Goal: Information Seeking & Learning: Learn about a topic

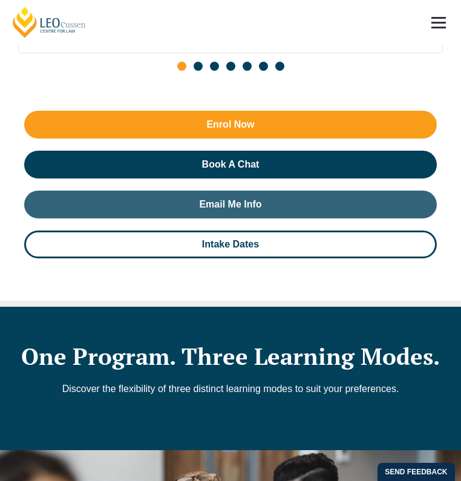
scroll to position [1152, 0]
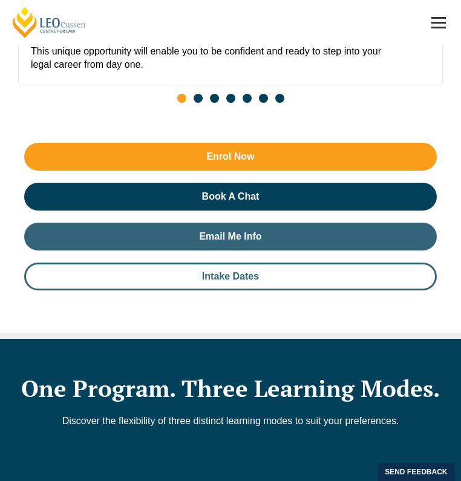
click at [236, 272] on span "Intake Dates" at bounding box center [230, 277] width 57 height 10
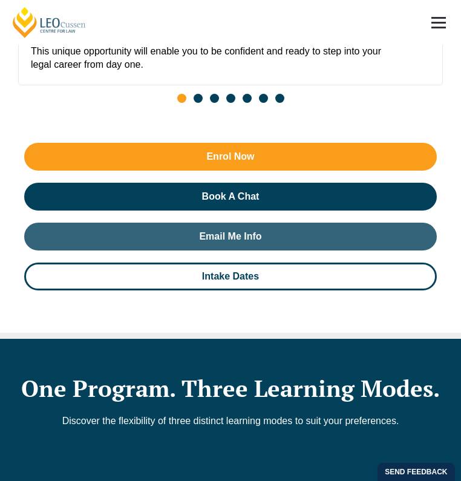
scroll to position [2389, 0]
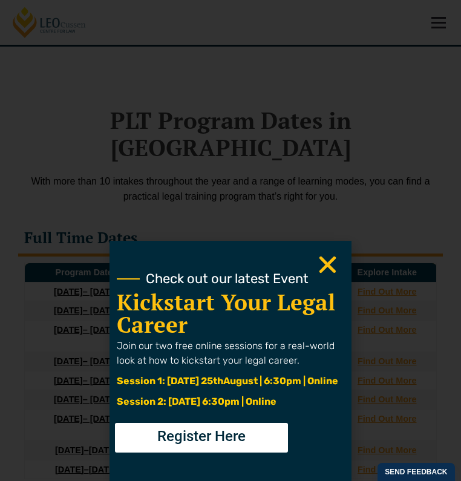
click at [322, 263] on icon "Close" at bounding box center [328, 265] width 24 height 24
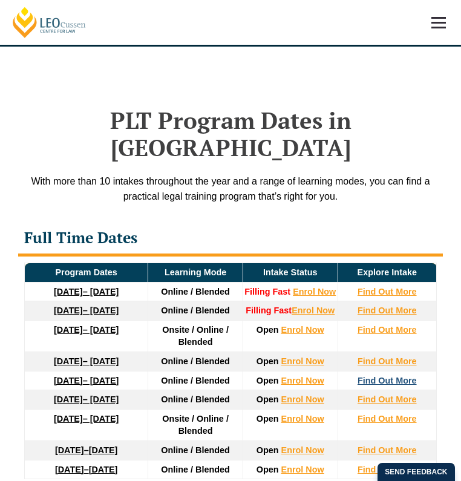
click at [405, 376] on strong "Find Out More" at bounding box center [387, 381] width 59 height 10
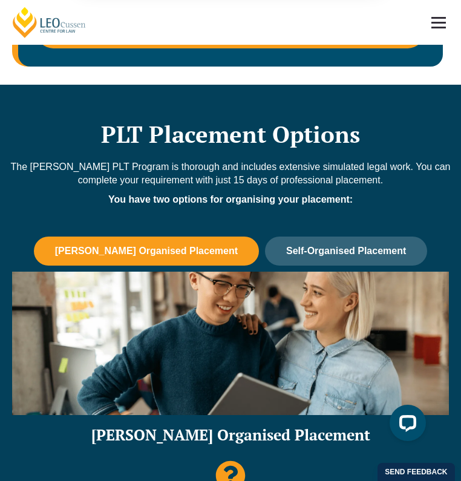
scroll to position [909, 0]
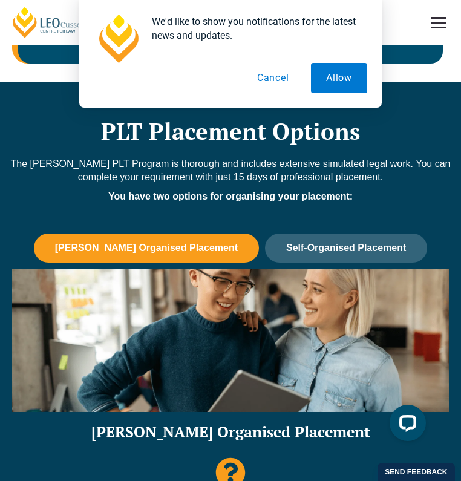
click at [289, 80] on button "Cancel" at bounding box center [273, 78] width 62 height 30
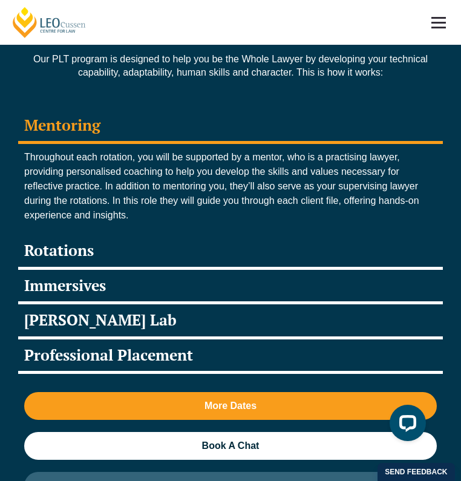
scroll to position [1884, 0]
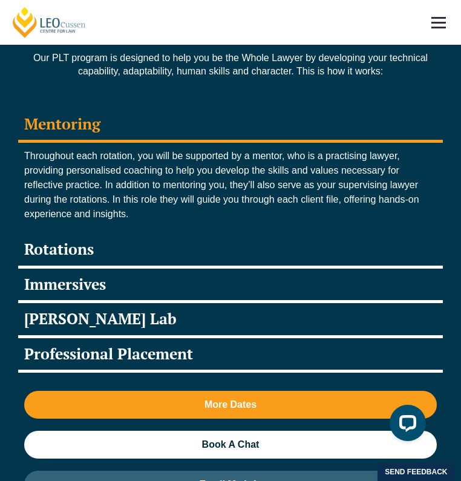
click at [325, 303] on div "Leo Justice Lab" at bounding box center [230, 320] width 425 height 35
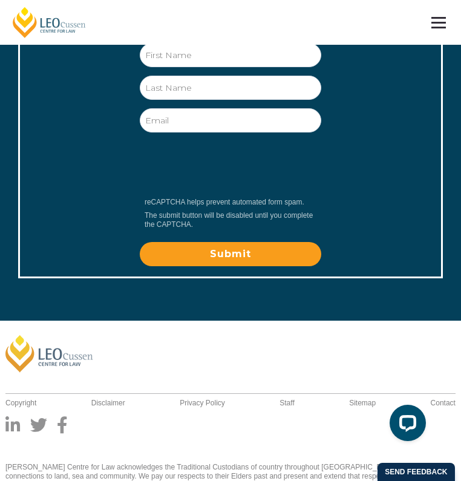
scroll to position [6008, 0]
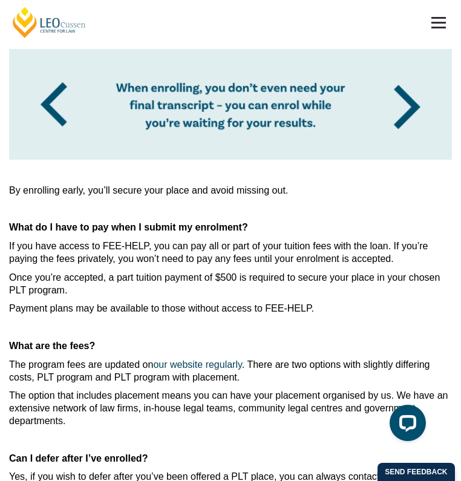
scroll to position [296, 0]
